Goal: Task Accomplishment & Management: Manage account settings

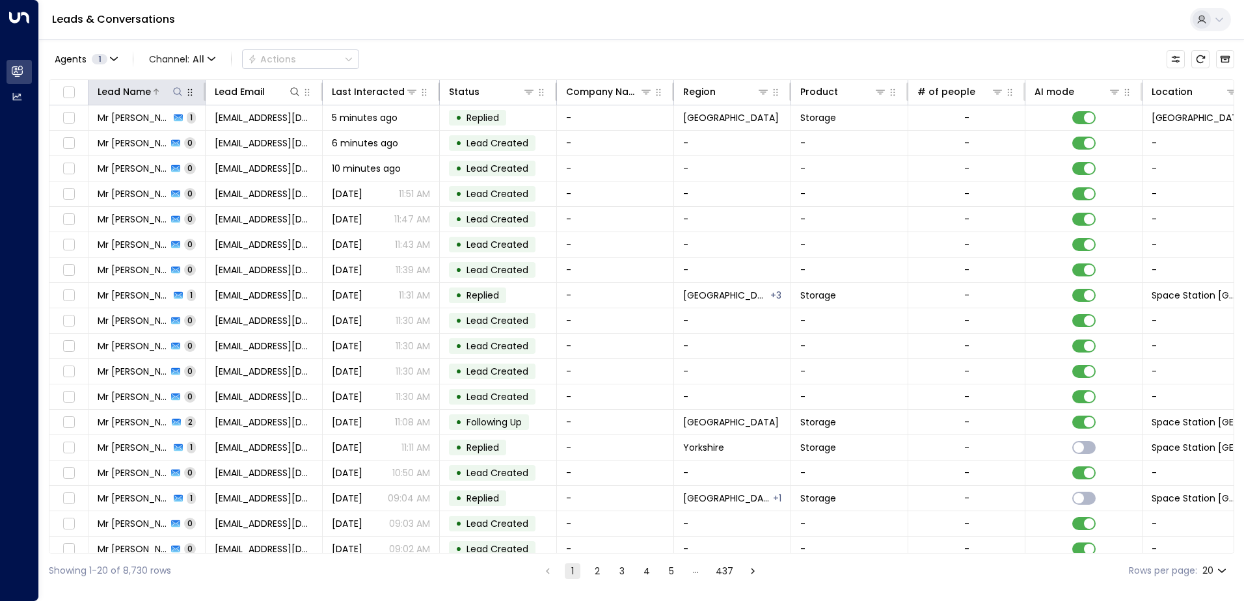
click at [178, 95] on icon at bounding box center [177, 92] width 10 height 10
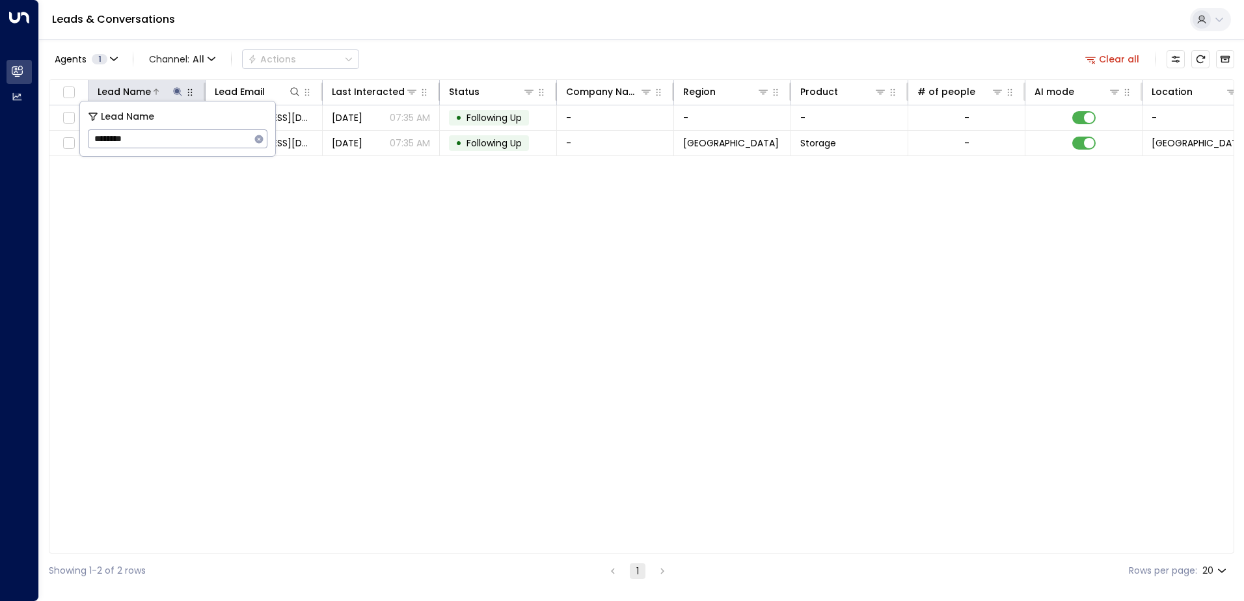
type input "********"
click at [263, 236] on div "Lead Name Lead Email Last Interacted Status Company Name Region Product # of pe…" at bounding box center [641, 316] width 1185 height 474
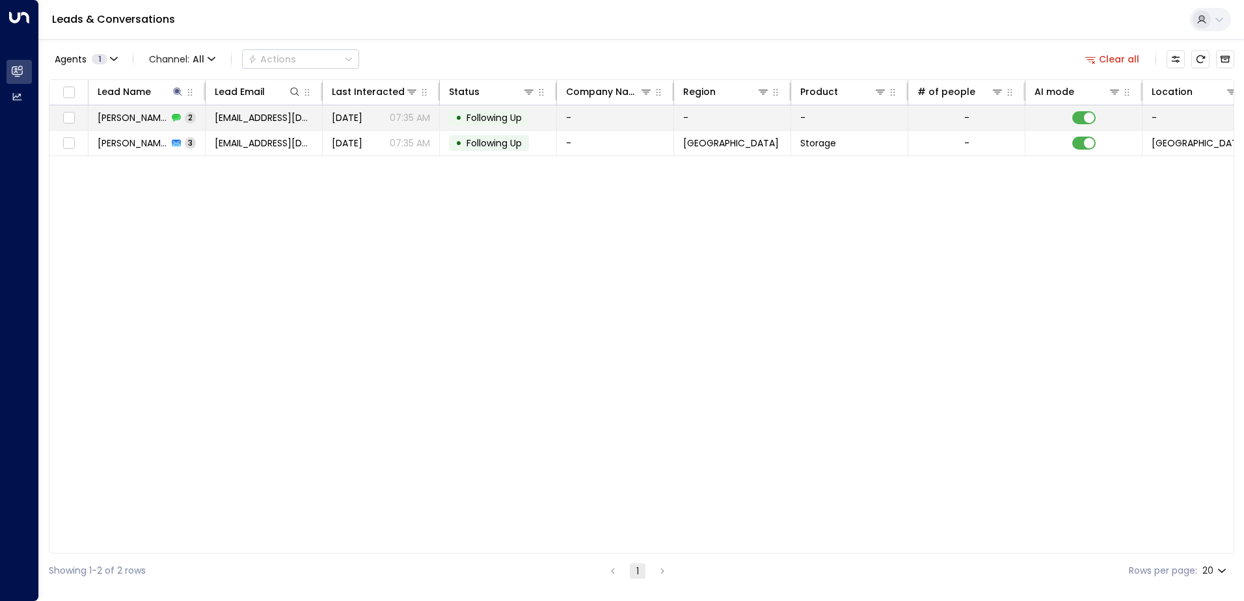
click at [487, 124] on span "Following Up" at bounding box center [493, 117] width 55 height 13
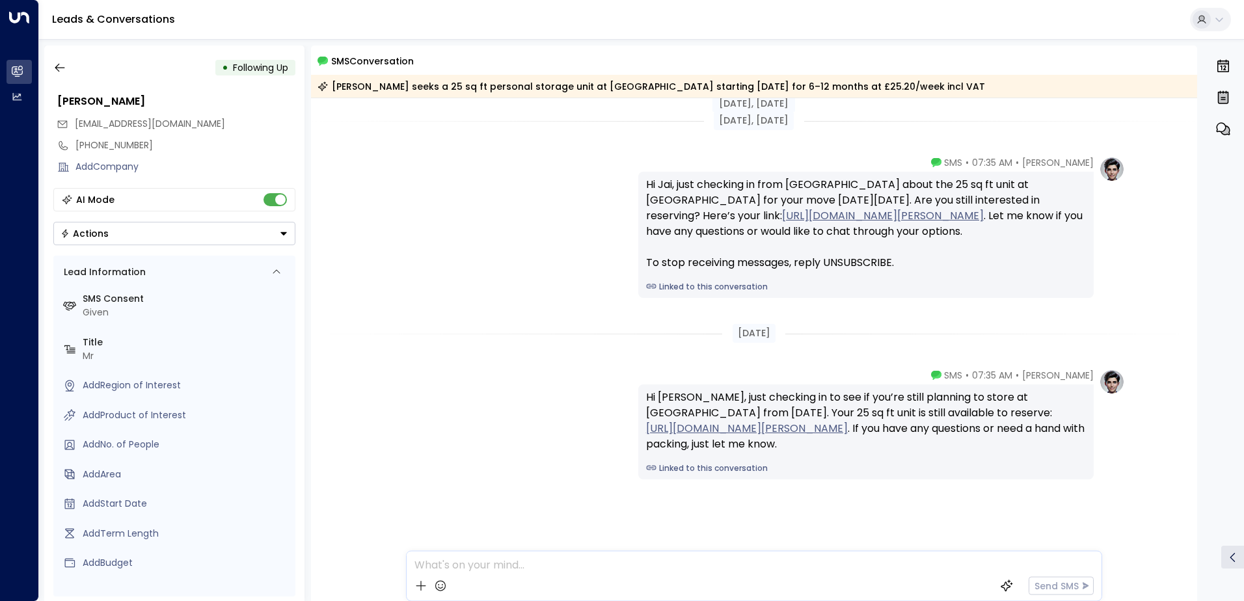
scroll to position [8, 0]
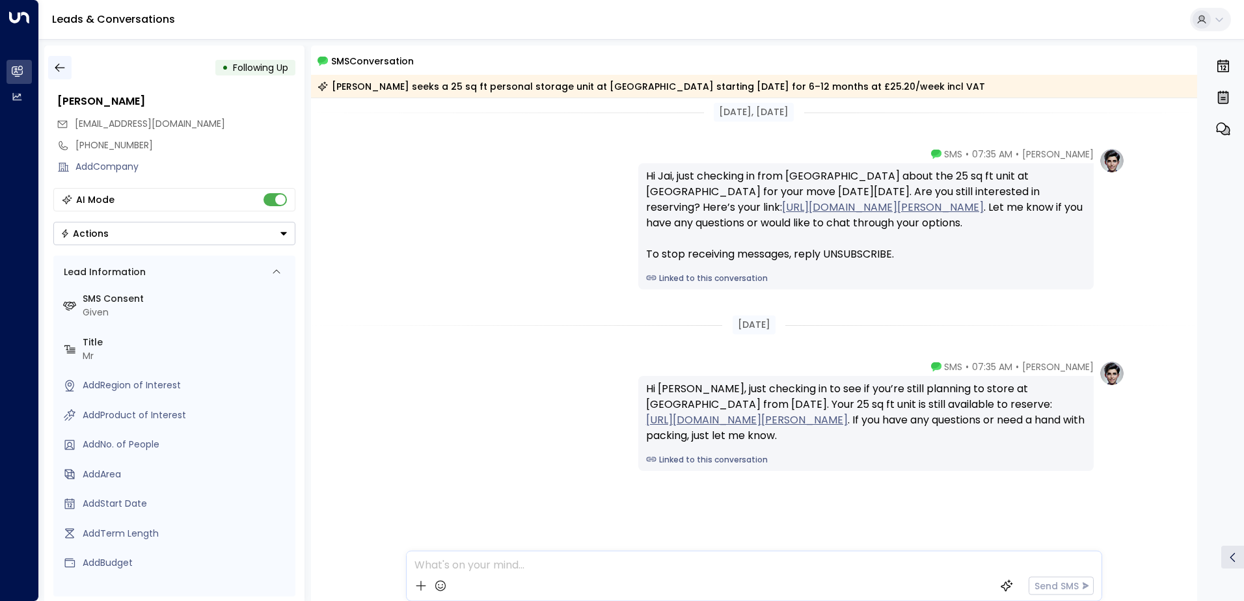
click at [61, 63] on icon "button" at bounding box center [59, 67] width 13 height 13
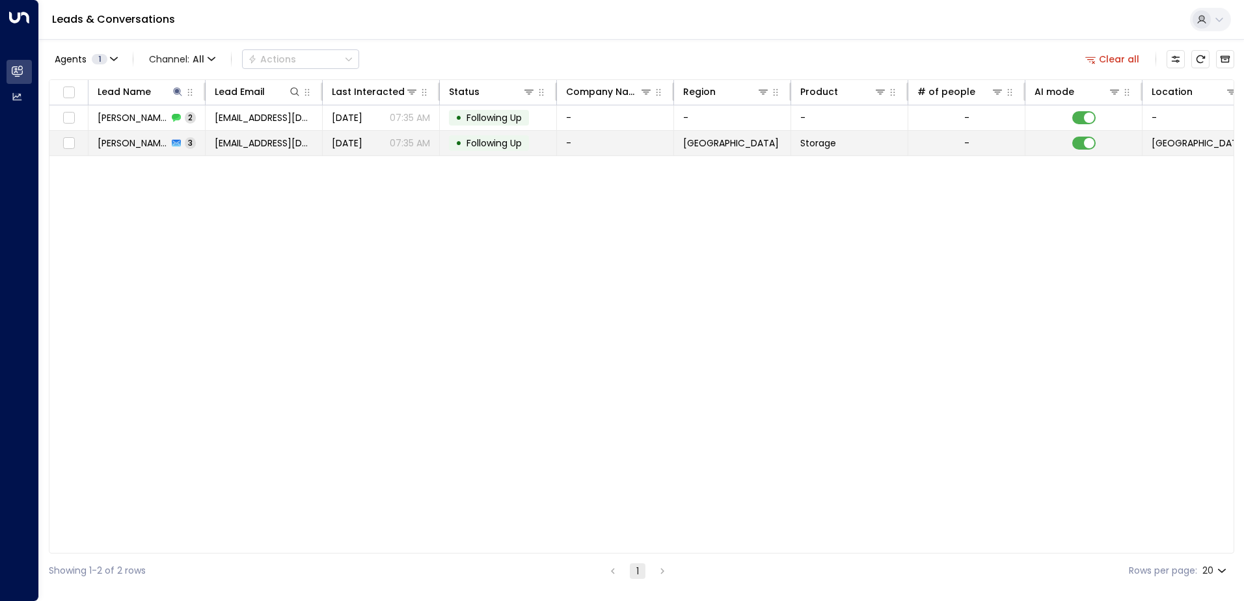
click at [498, 141] on span "Following Up" at bounding box center [493, 143] width 55 height 13
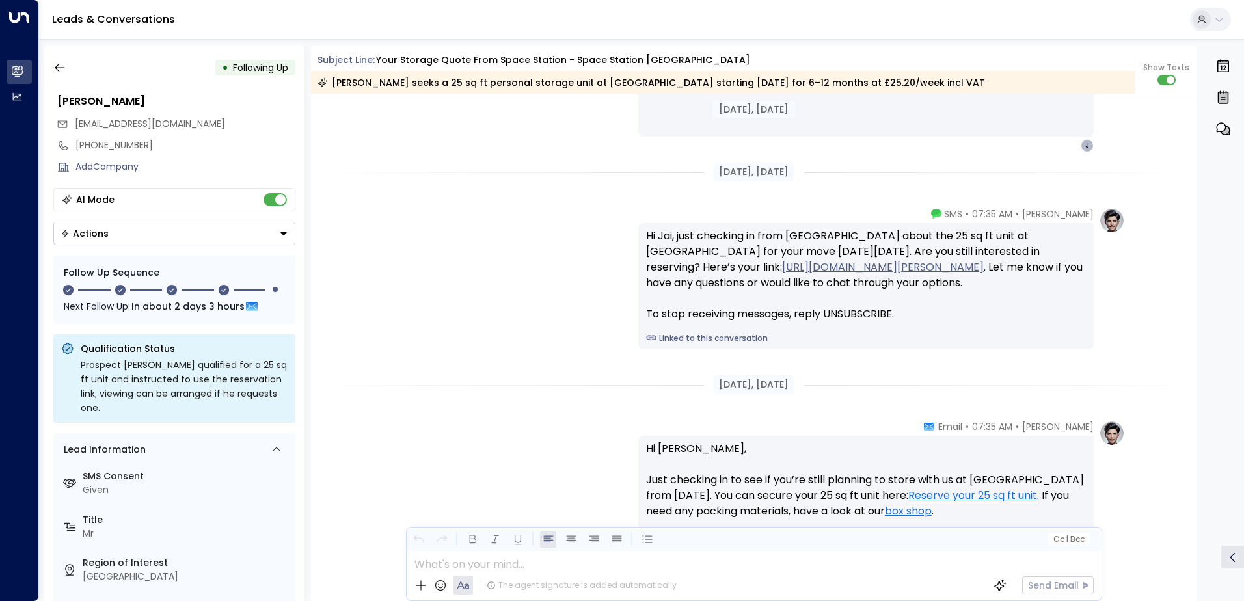
scroll to position [1679, 0]
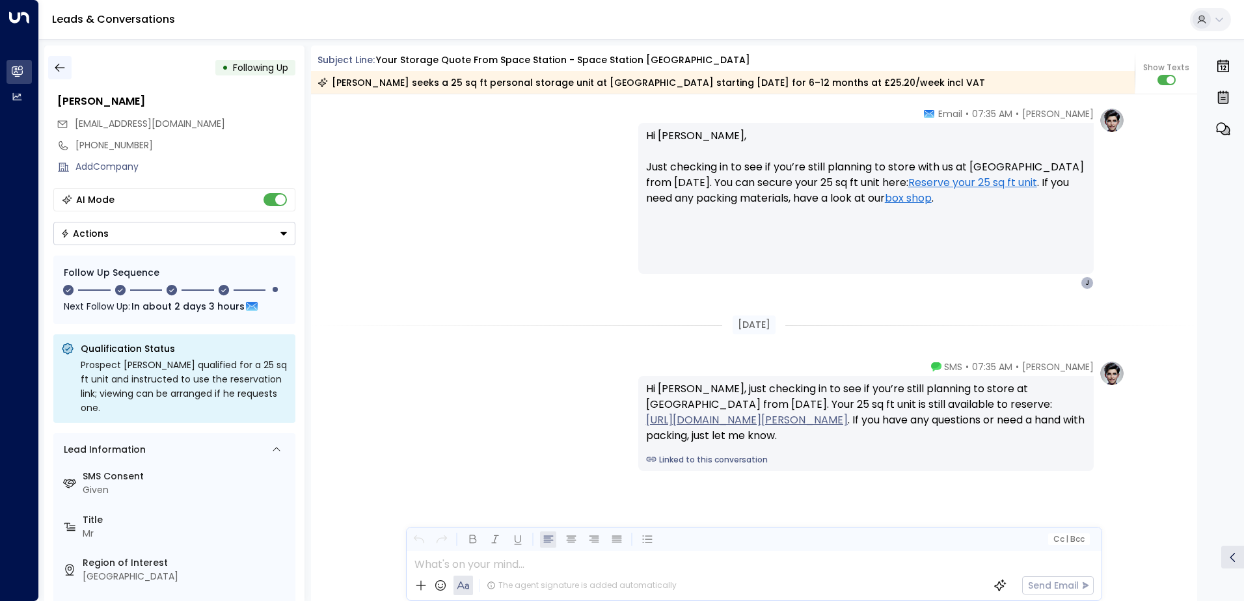
click at [49, 58] on button "button" at bounding box center [59, 67] width 23 height 23
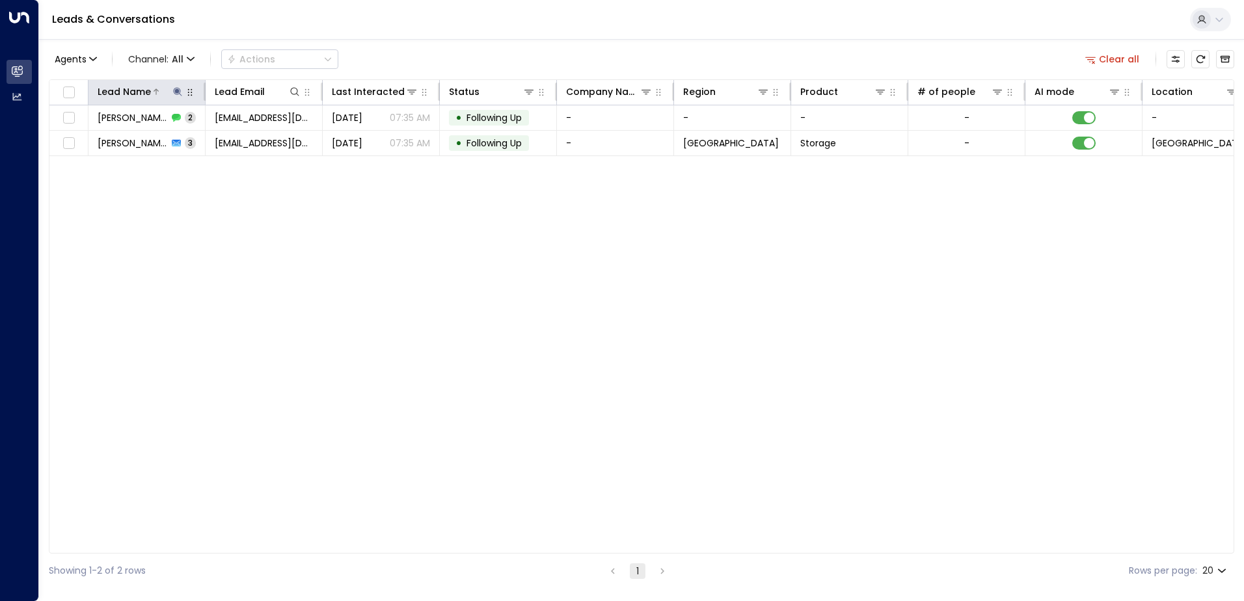
click at [176, 92] on icon at bounding box center [177, 91] width 8 height 8
type input "*"
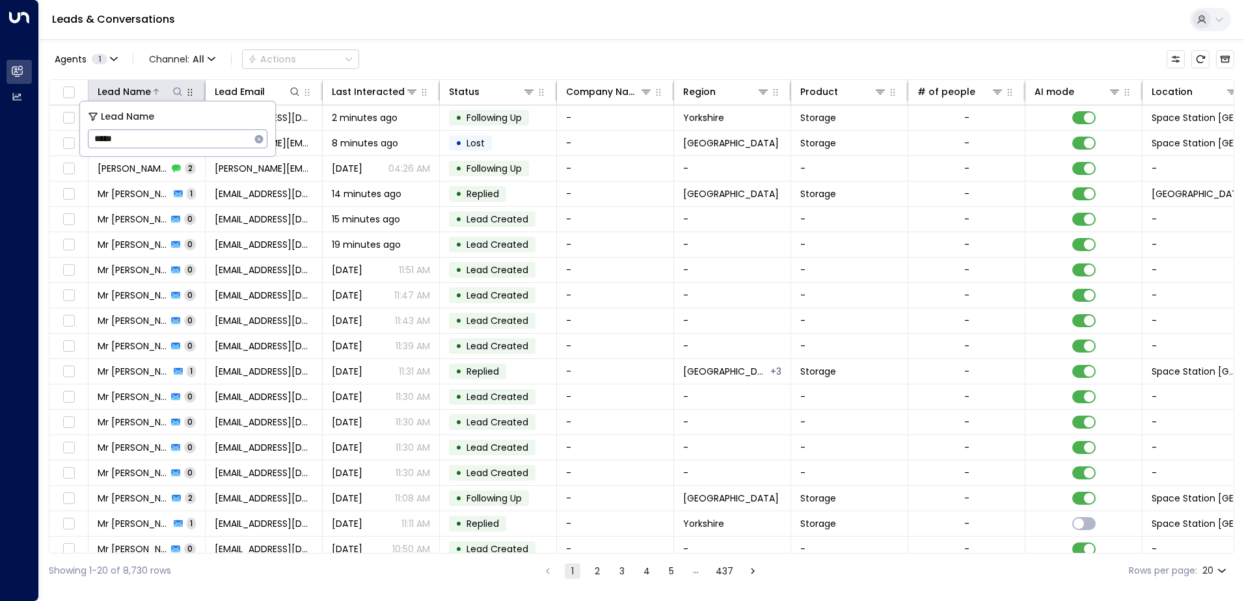
type input "******"
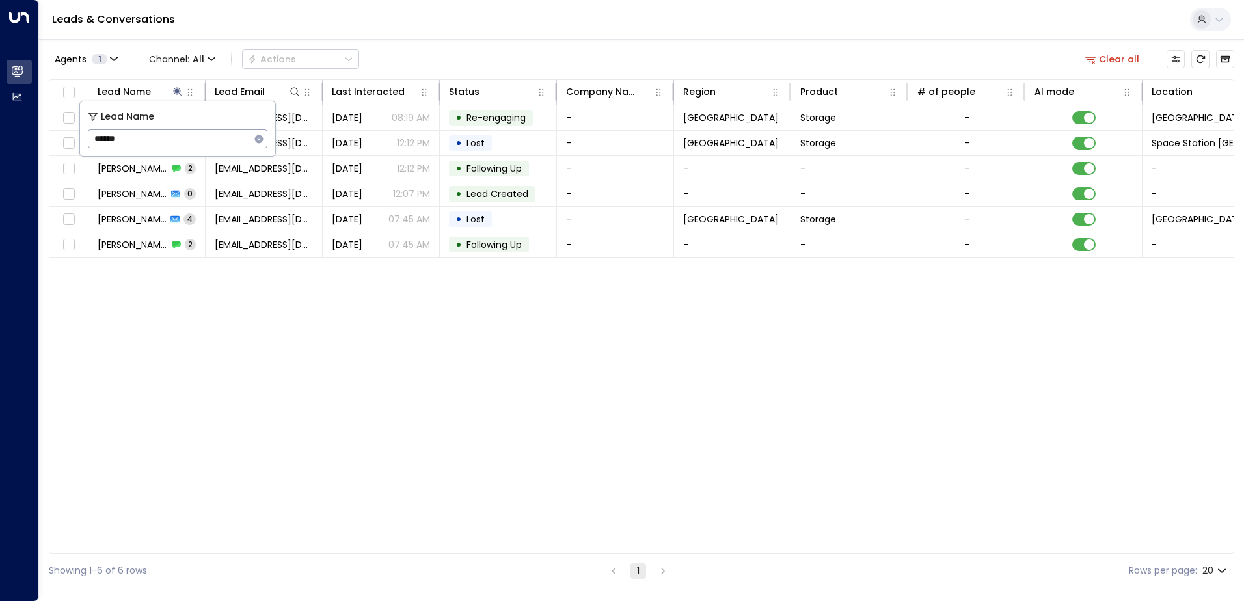
click at [463, 50] on div "Agents 1 Channel: All Actions Clear all" at bounding box center [641, 59] width 1185 height 27
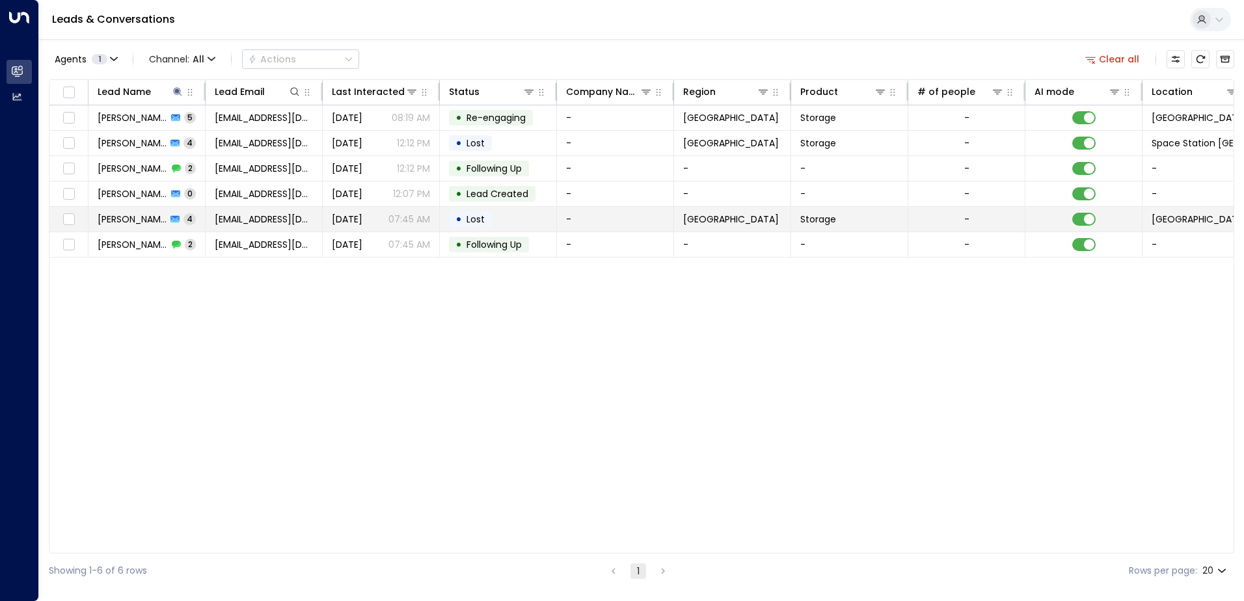
click at [135, 216] on span "[PERSON_NAME]" at bounding box center [132, 219] width 69 height 13
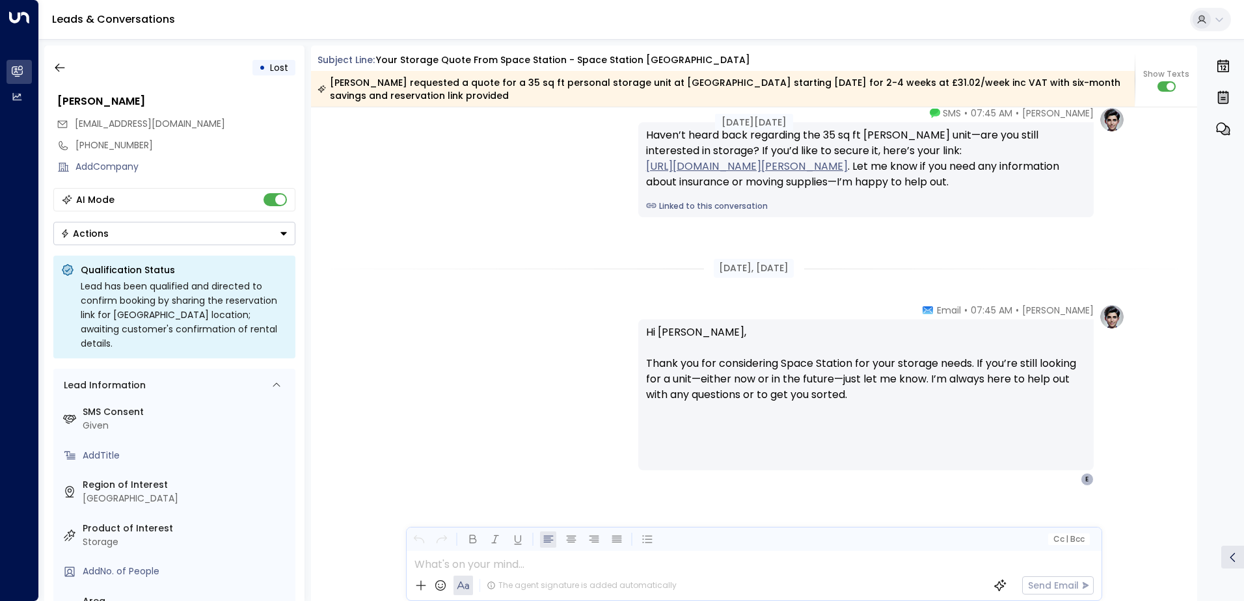
scroll to position [1929, 0]
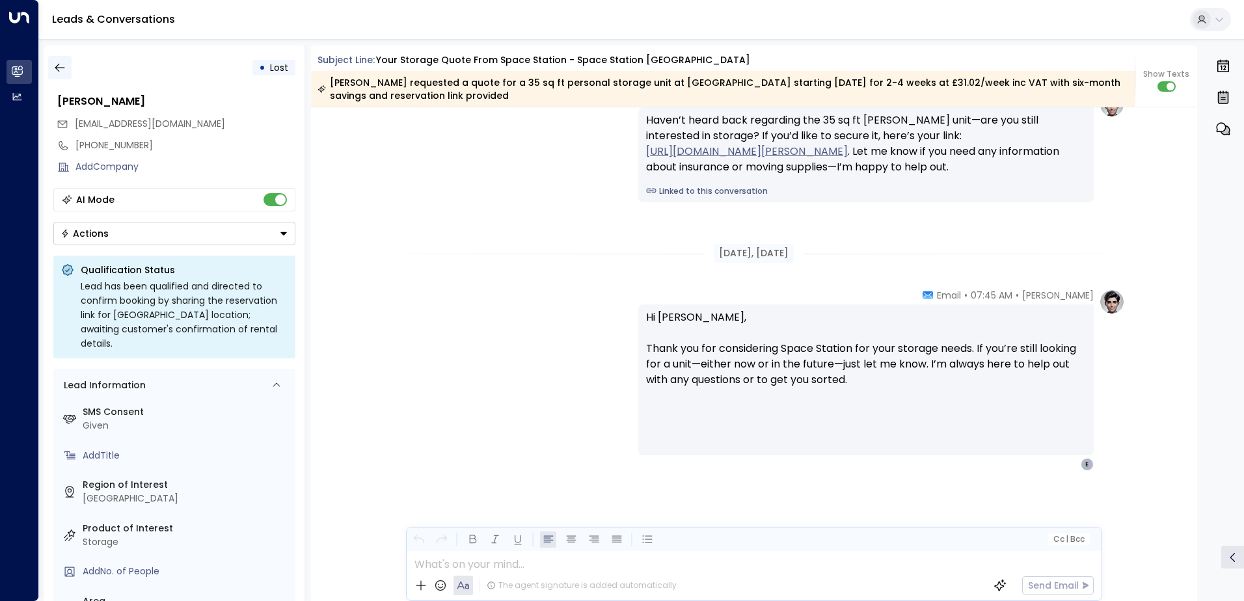
click at [64, 70] on icon "button" at bounding box center [59, 67] width 13 height 13
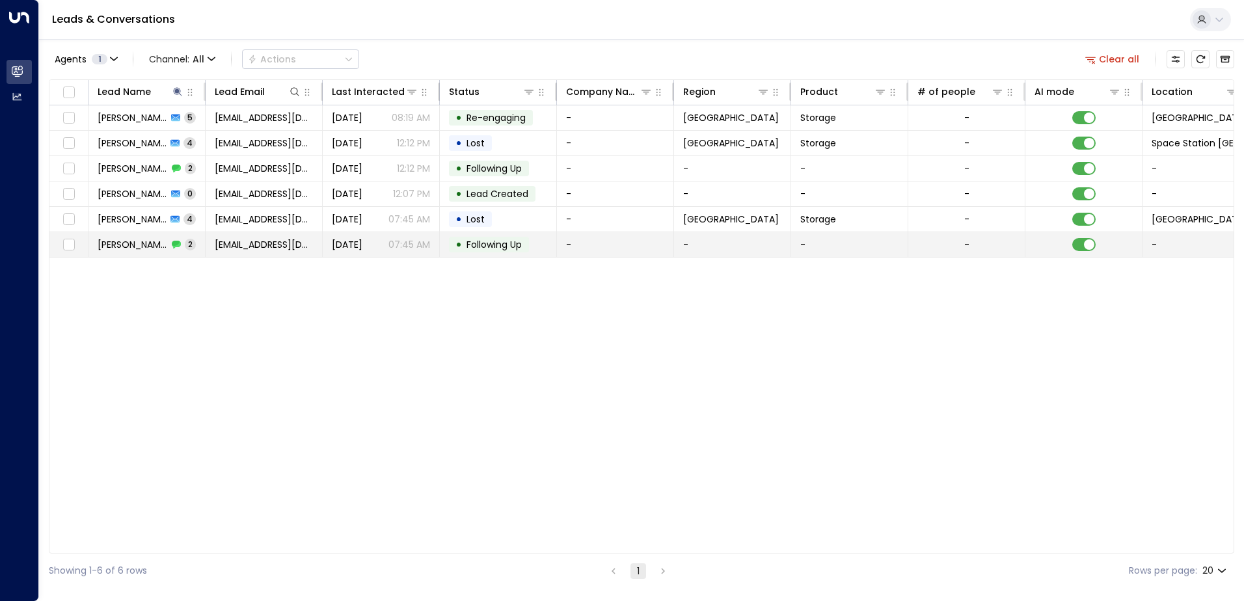
click at [142, 243] on span "[PERSON_NAME]" at bounding box center [133, 244] width 70 height 13
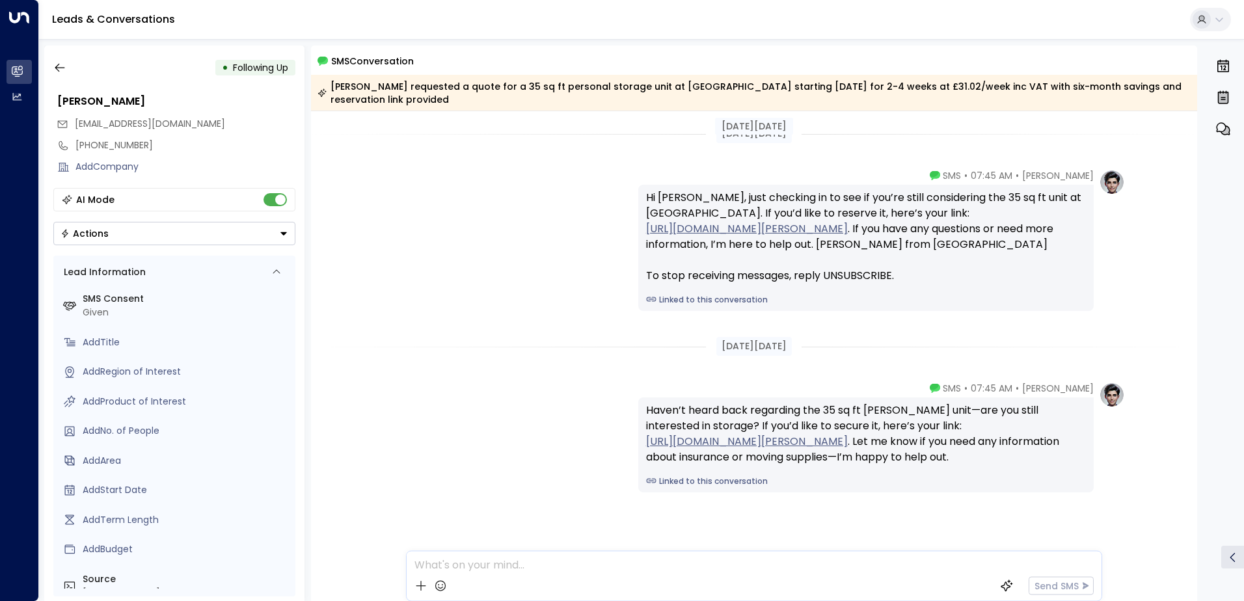
scroll to position [37, 0]
